Goal: Transaction & Acquisition: Purchase product/service

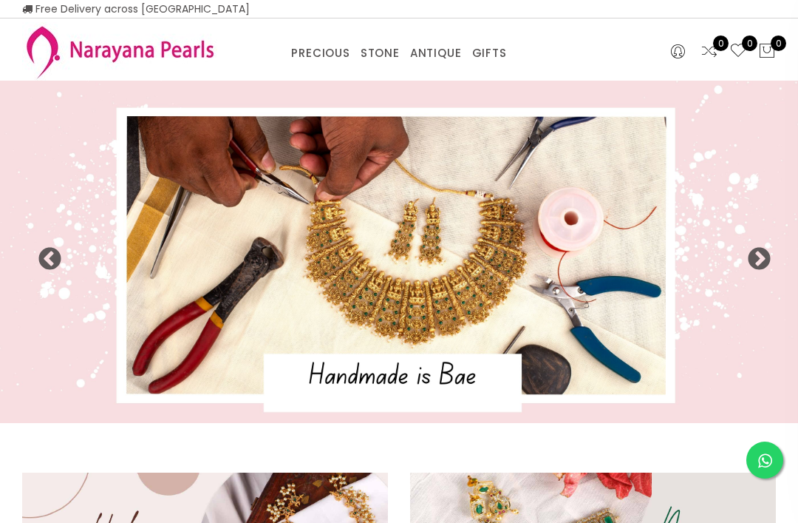
select select "INR"
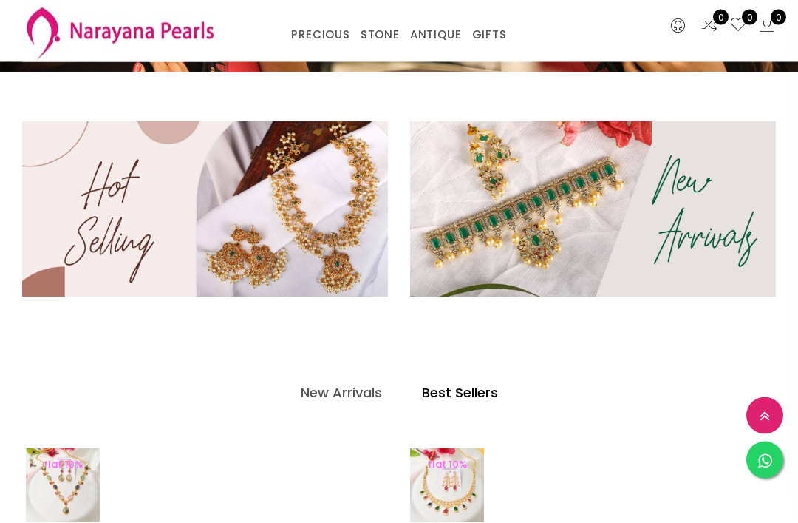
scroll to position [279, 0]
click at [338, 225] on img at bounding box center [205, 208] width 366 height 175
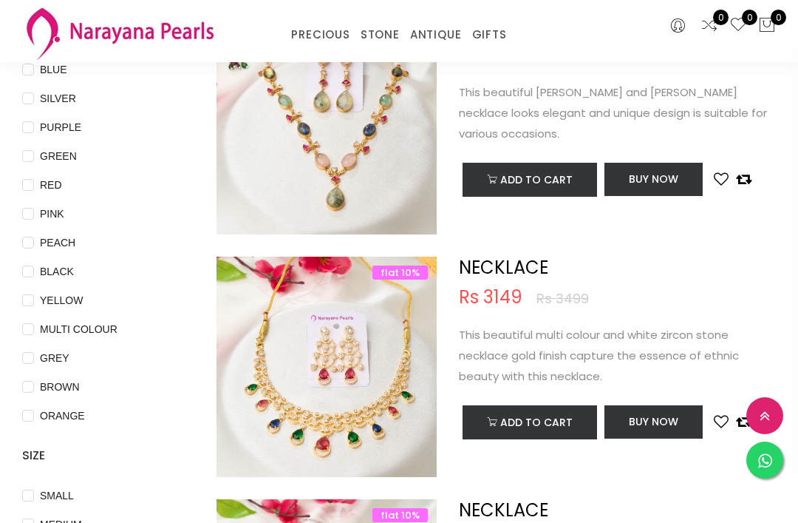
scroll to position [164, 0]
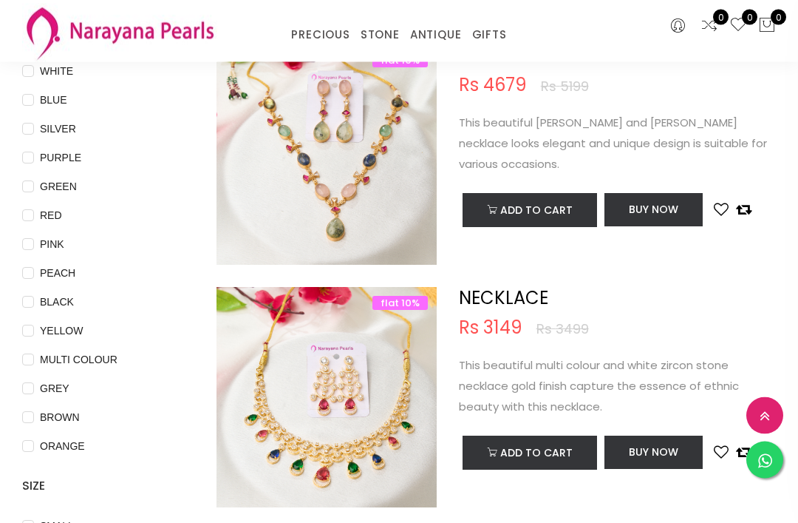
click at [433, 33] on link "ANTIQUE" at bounding box center [436, 35] width 52 height 22
click at [458, 53] on link "NECKLACE" at bounding box center [483, 53] width 126 height 0
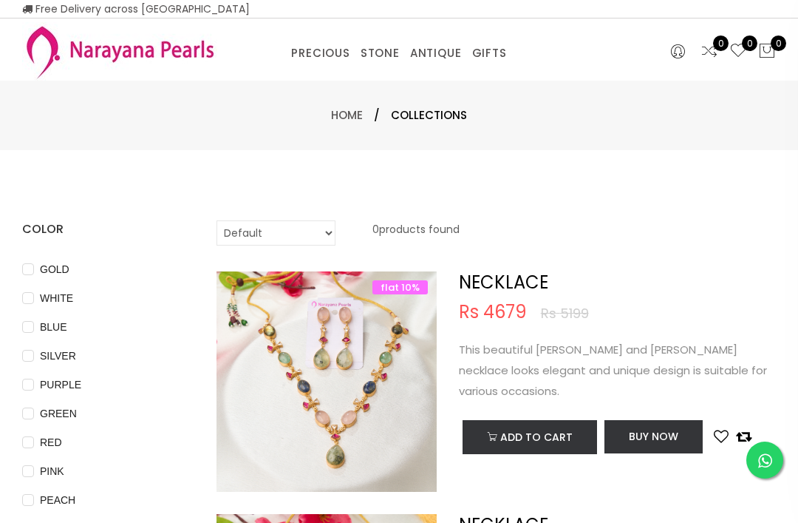
click at [432, 115] on span "Collections" at bounding box center [429, 115] width 76 height 18
click at [419, 124] on div "Home / Collections" at bounding box center [399, 115] width 798 height 69
click at [351, 115] on link "Home" at bounding box center [347, 115] width 32 height 16
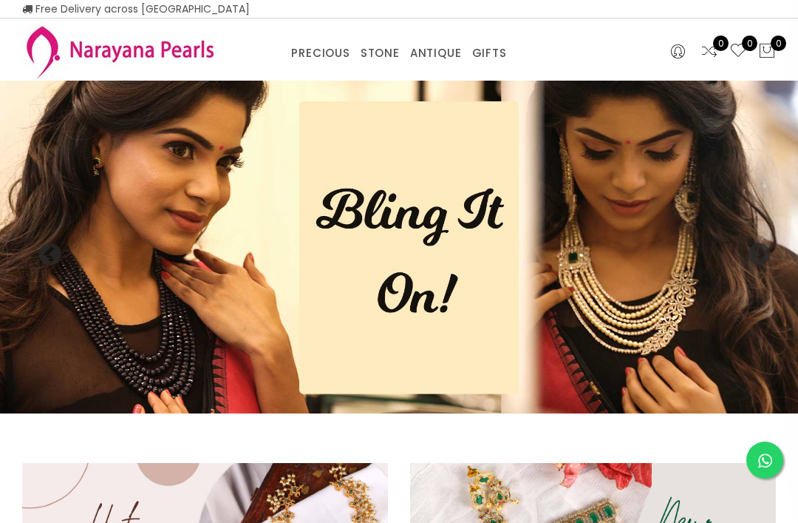
click at [82, 282] on img at bounding box center [399, 247] width 798 height 333
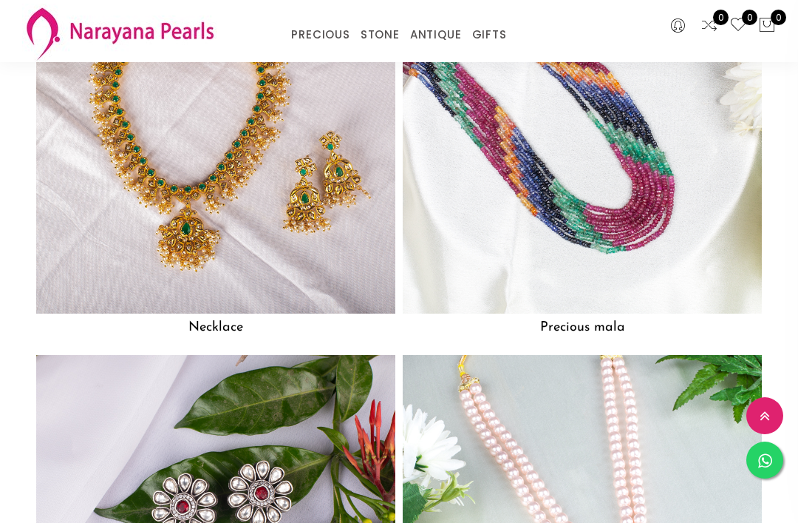
scroll to position [1101, 0]
click at [690, 243] on img at bounding box center [582, 134] width 359 height 359
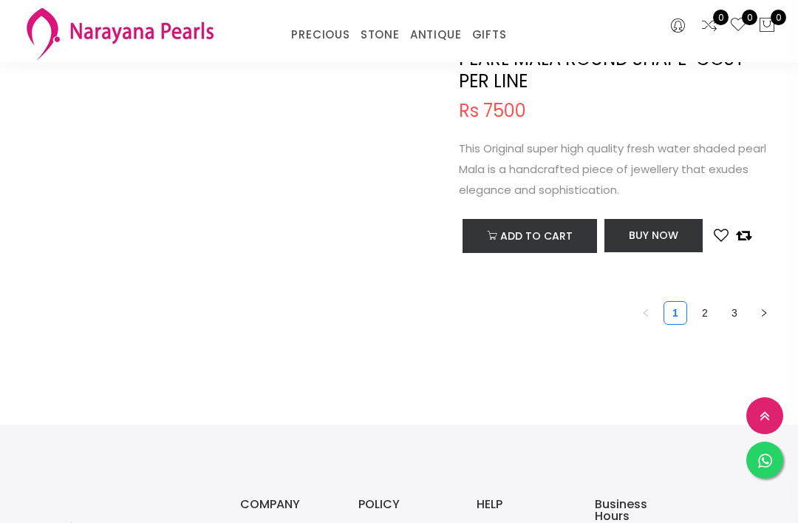
scroll to position [5018, 0]
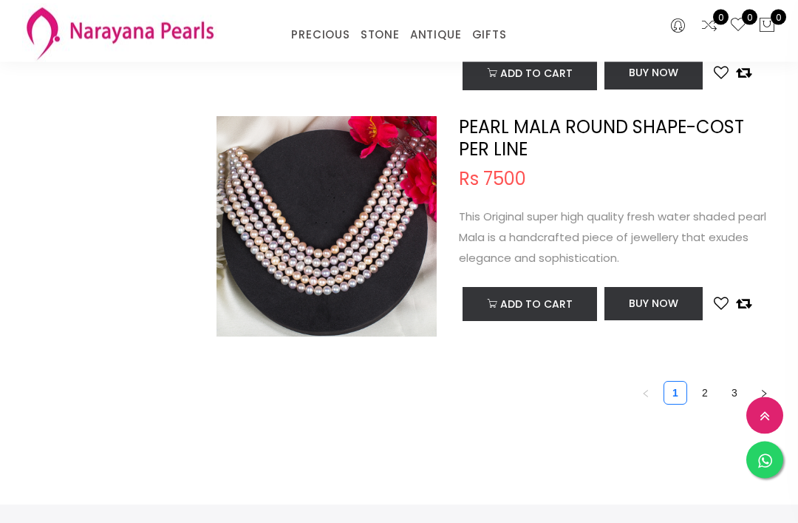
click at [700, 382] on link "2" at bounding box center [705, 393] width 22 height 22
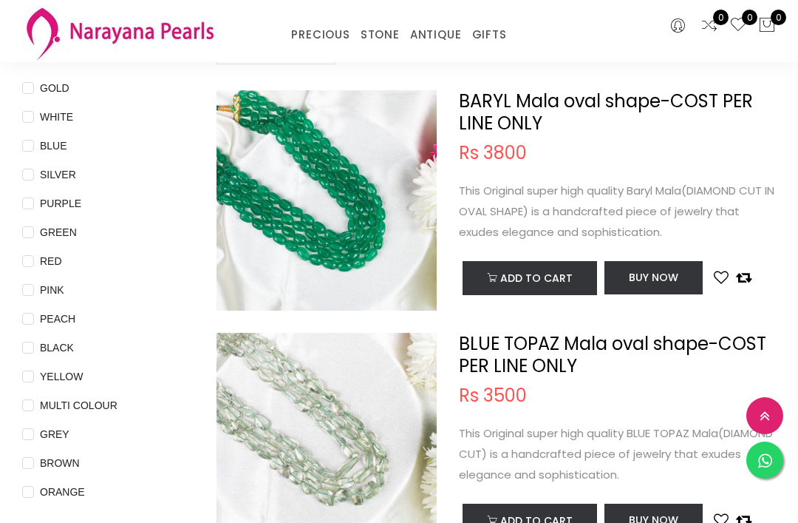
scroll to position [115, 0]
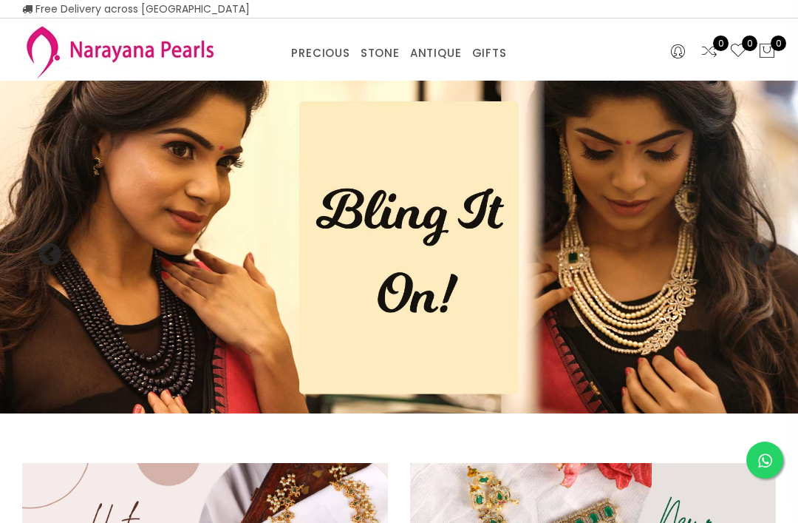
scroll to position [1102, 0]
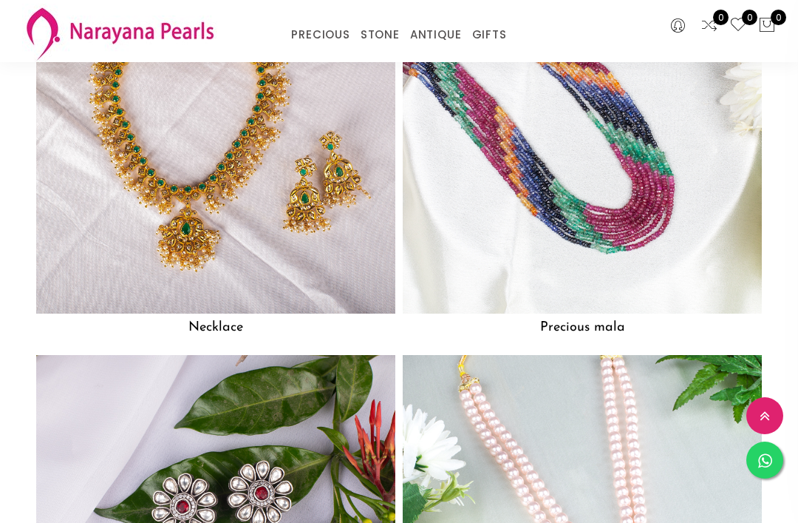
click at [452, 155] on img at bounding box center [582, 133] width 359 height 359
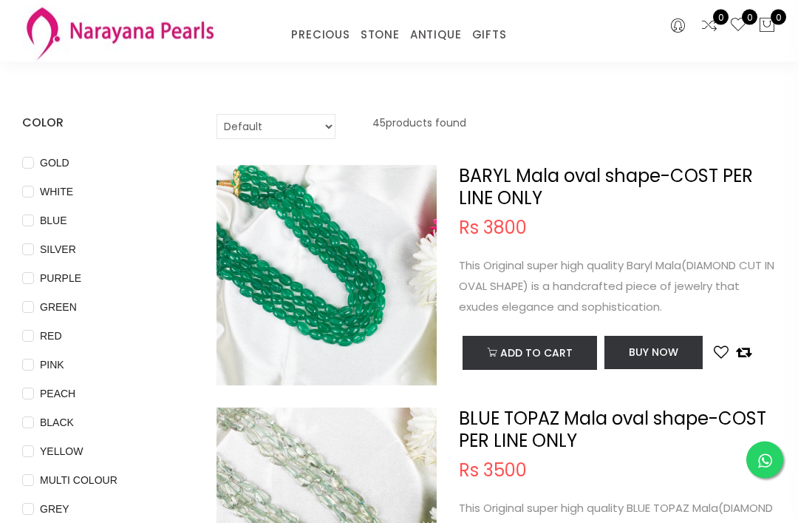
scroll to position [46, 0]
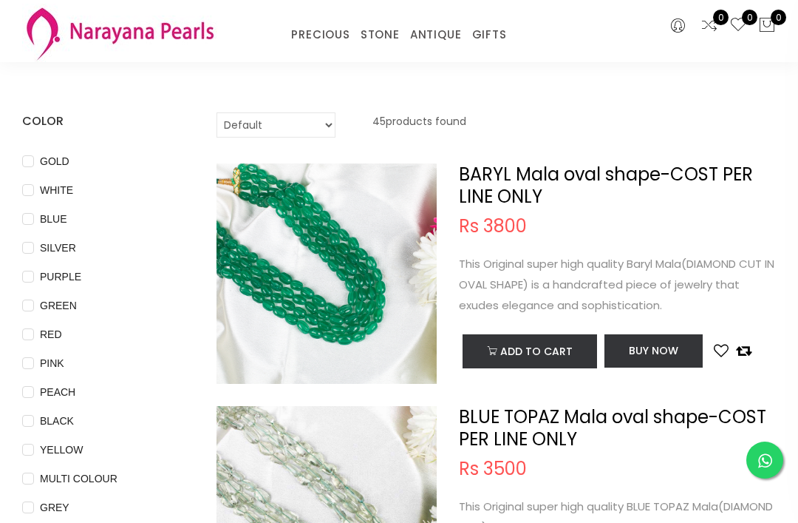
click at [276, 248] on img at bounding box center [327, 288] width 220 height 220
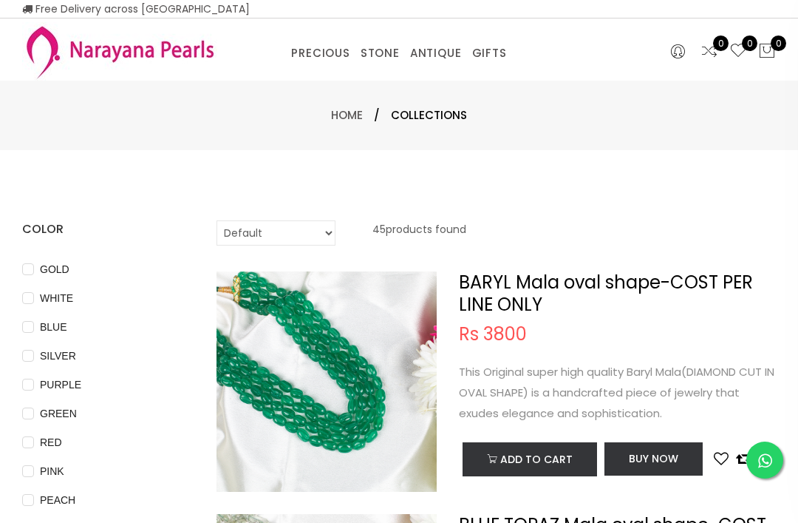
select select "INR"
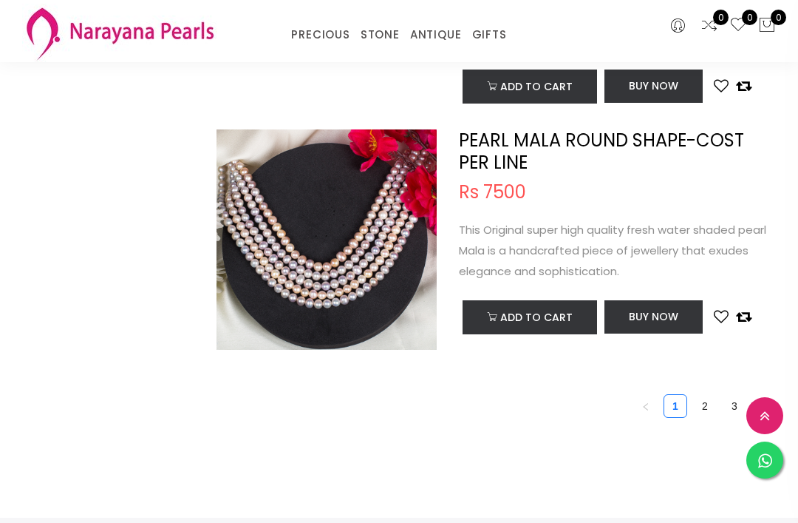
scroll to position [5004, 0]
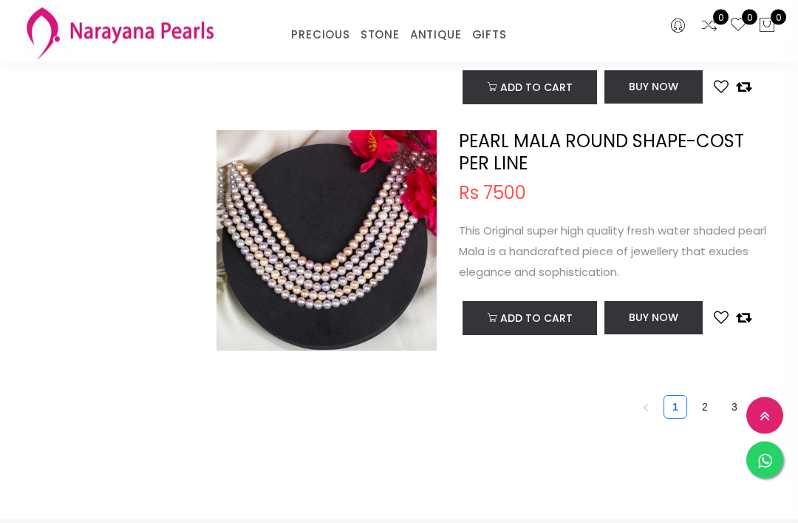
click at [710, 396] on link "2" at bounding box center [705, 407] width 22 height 22
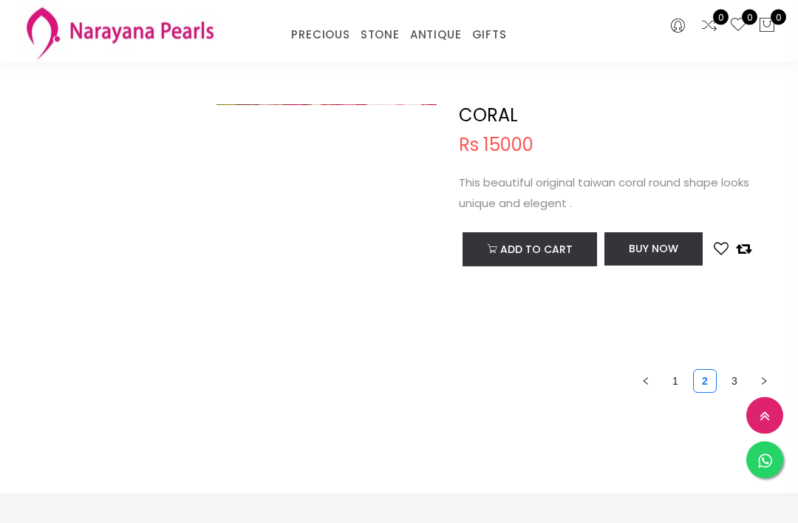
scroll to position [4956, 0]
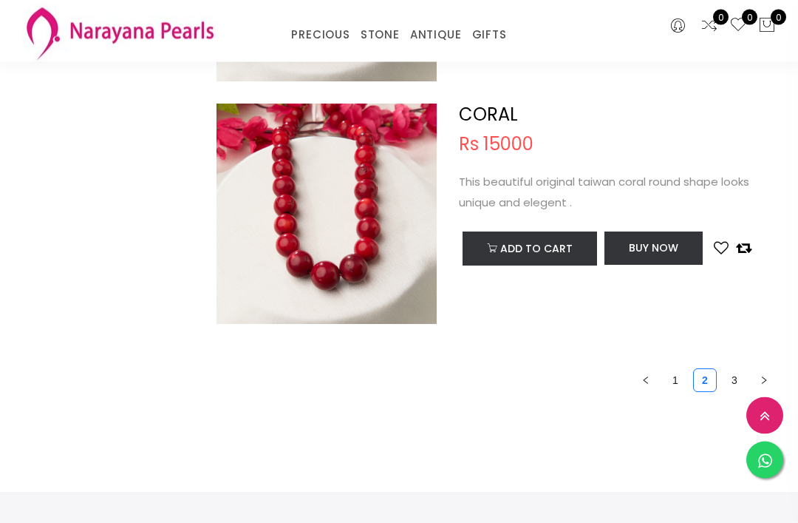
click at [734, 370] on link "3" at bounding box center [735, 381] width 22 height 22
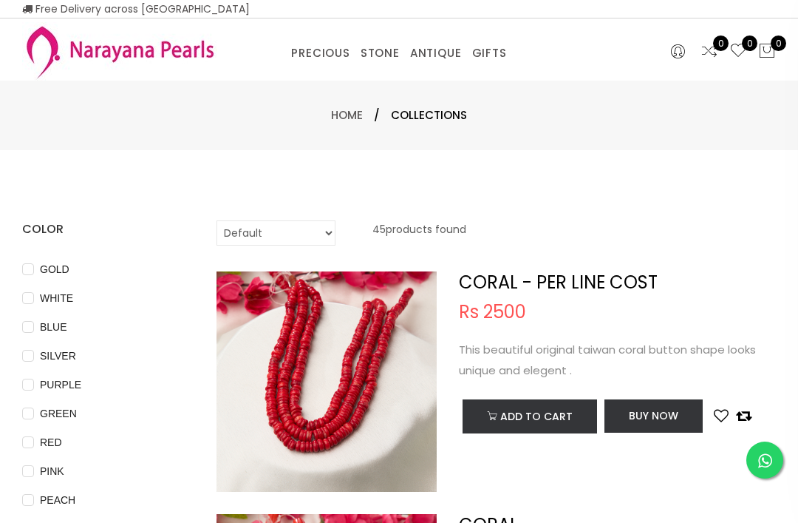
click at [51, 269] on span "GOLD" at bounding box center [54, 269] width 41 height 16
click at [34, 269] on input "GOLD" at bounding box center [28, 279] width 12 height 33
checkbox input "true"
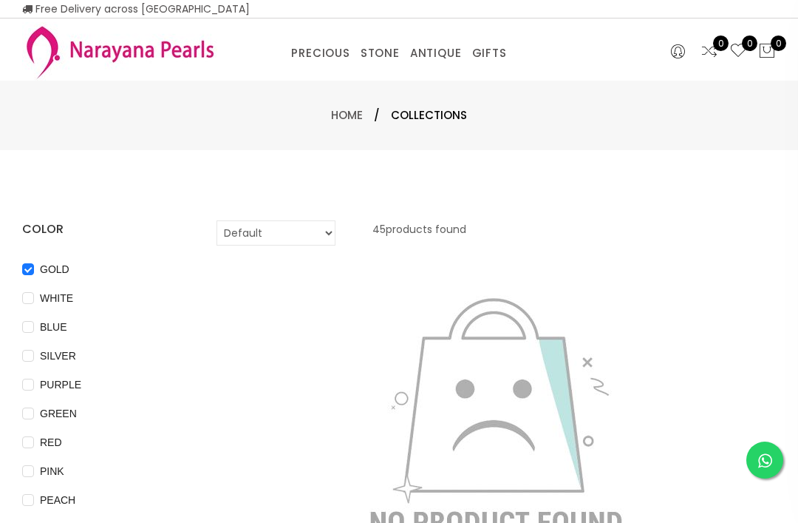
click at [49, 295] on span "WHITE" at bounding box center [56, 298] width 45 height 16
click at [34, 295] on input "WHITE" at bounding box center [28, 308] width 12 height 33
checkbox input "true"
click at [307, 72] on link "CUSTOM MADE-GEMS" at bounding box center [364, 72] width 126 height 0
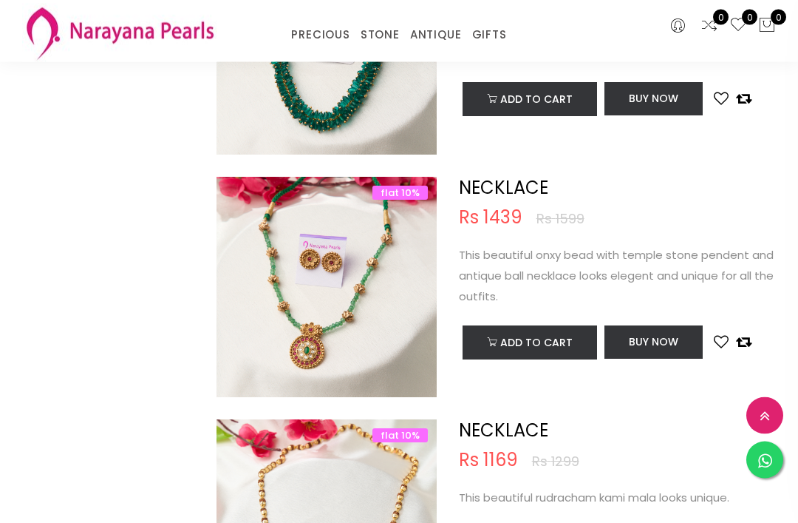
scroll to position [2943, 0]
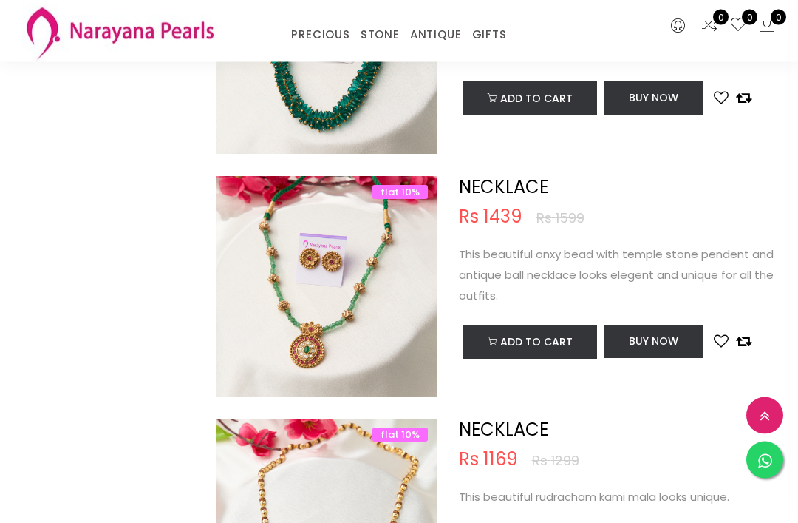
click at [217, 267] on img at bounding box center [327, 301] width 220 height 220
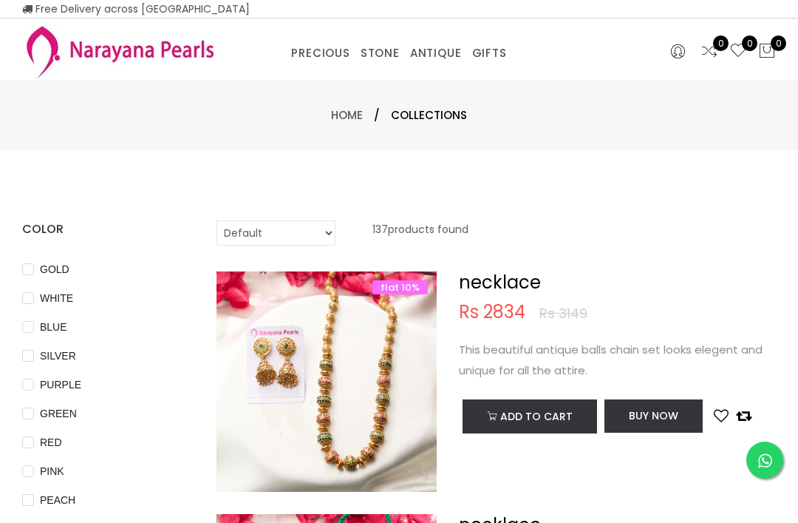
click at [455, 72] on link "NECKLACE" at bounding box center [483, 72] width 126 height 0
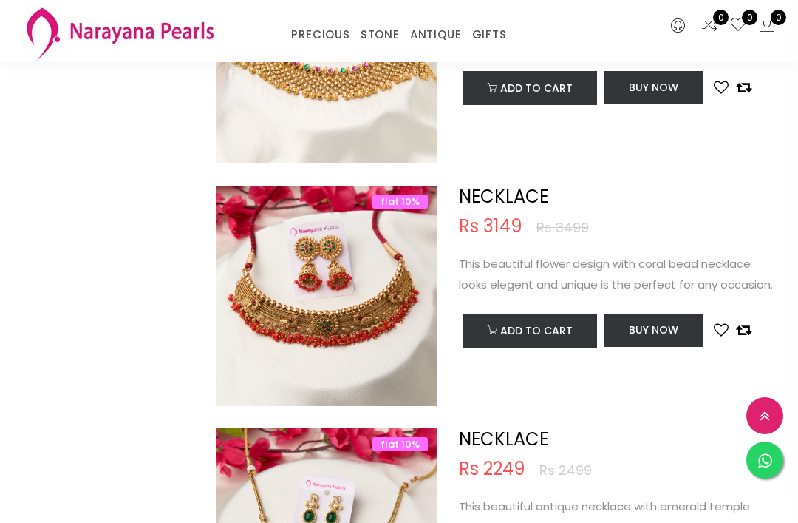
scroll to position [3902, 0]
